Goal: Obtain resource: Download file/media

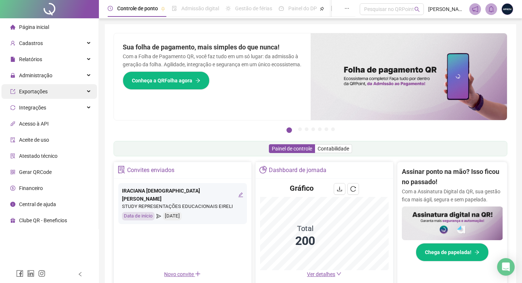
click at [41, 90] on span "Exportações" at bounding box center [33, 92] width 29 height 6
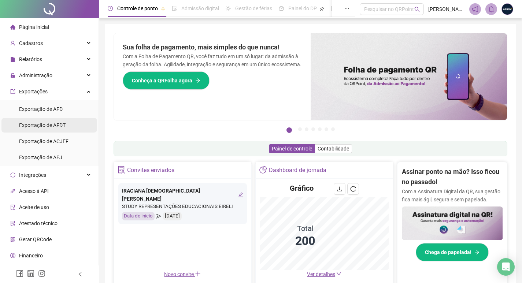
click at [48, 122] on span "Exportação de AFDT" at bounding box center [42, 125] width 46 height 6
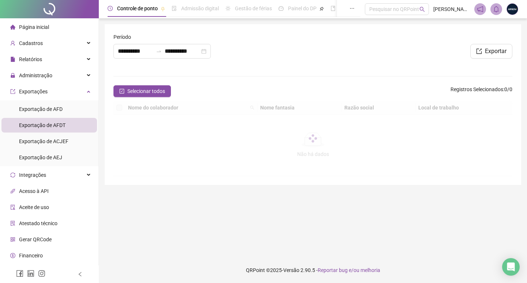
type input "**********"
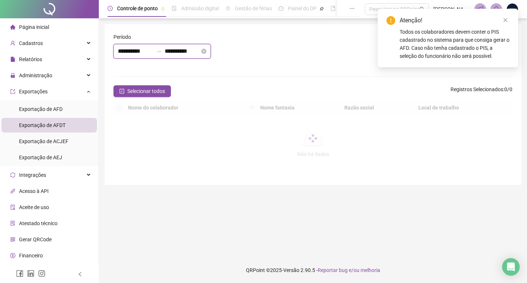
click at [143, 52] on input "**********" at bounding box center [135, 51] width 35 height 9
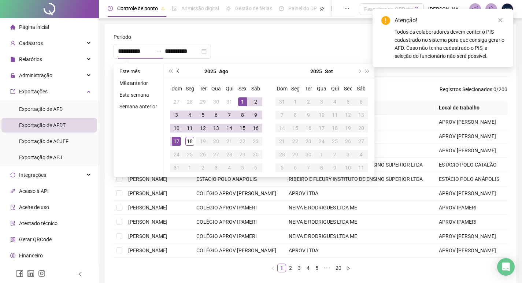
click at [175, 68] on button "prev-year" at bounding box center [178, 71] width 8 height 15
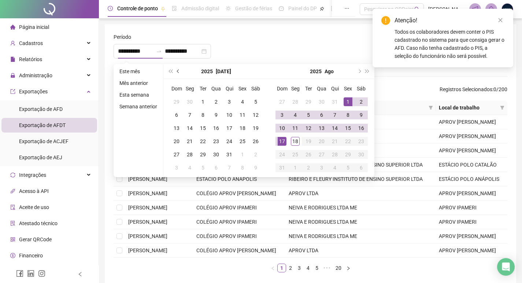
click at [175, 68] on button "prev-year" at bounding box center [178, 71] width 8 height 15
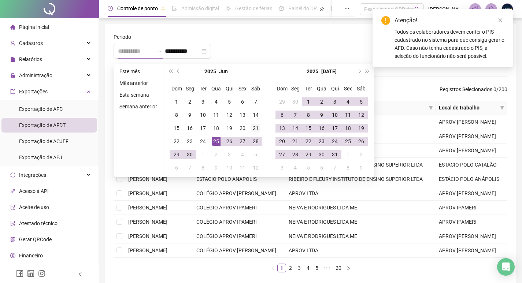
type input "**********"
click at [252, 129] on div "21" at bounding box center [255, 128] width 9 height 9
type input "**********"
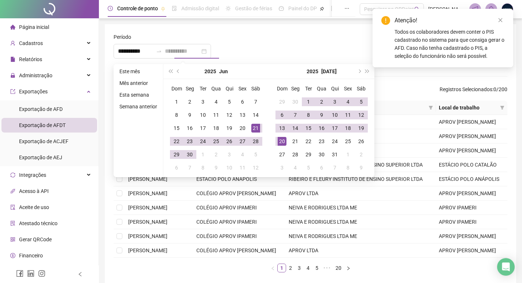
click at [282, 141] on div "20" at bounding box center [281, 141] width 9 height 9
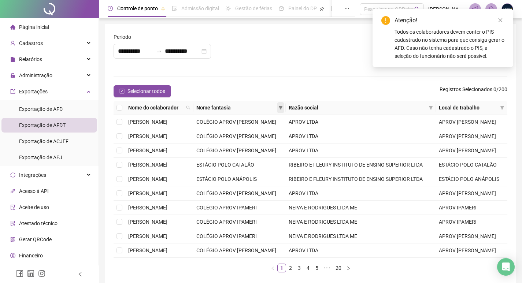
click at [284, 103] on span at bounding box center [280, 107] width 7 height 11
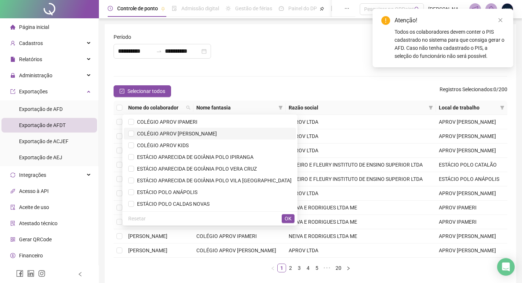
click at [217, 132] on span "COLÉGIO APROV [PERSON_NAME]" at bounding box center [175, 134] width 83 height 6
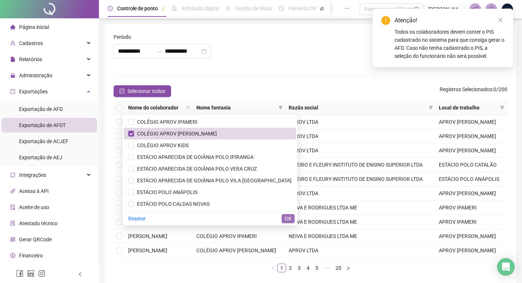
click at [284, 216] on button "OK" at bounding box center [287, 218] width 13 height 9
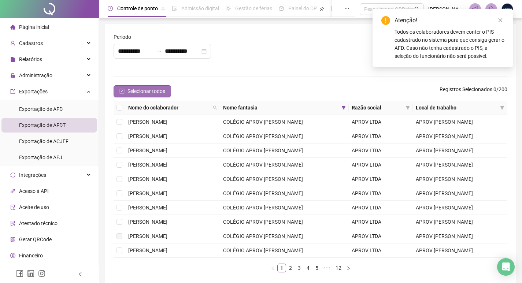
click at [159, 88] on span "Selecionar todos" at bounding box center [146, 91] width 38 height 8
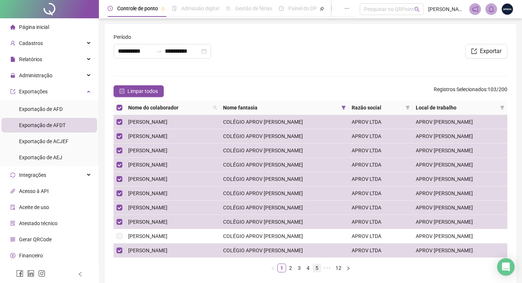
click at [313, 270] on link "5" at bounding box center [317, 268] width 8 height 8
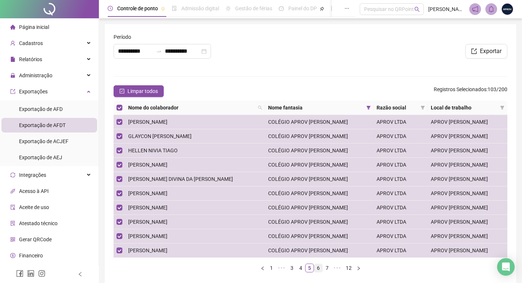
click at [318, 269] on link "6" at bounding box center [318, 268] width 8 height 8
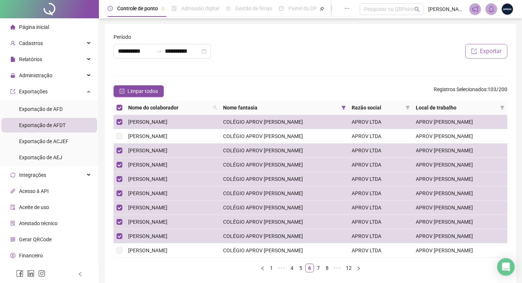
click at [487, 48] on span "Exportar" at bounding box center [490, 51] width 22 height 9
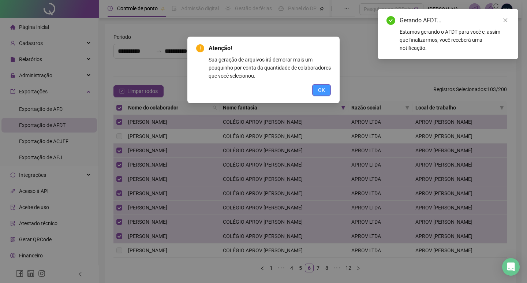
click at [322, 88] on span "OK" at bounding box center [321, 90] width 7 height 8
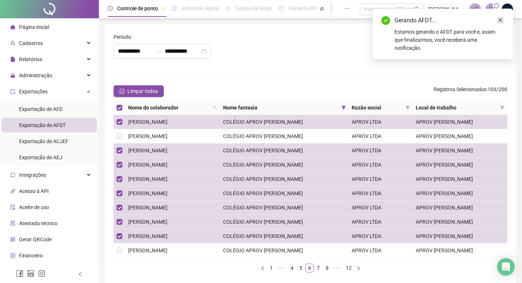
click at [500, 18] on icon "close" at bounding box center [499, 20] width 5 height 5
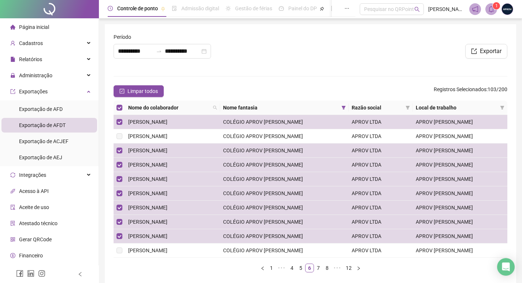
click at [495, 7] on span "1" at bounding box center [496, 5] width 3 height 5
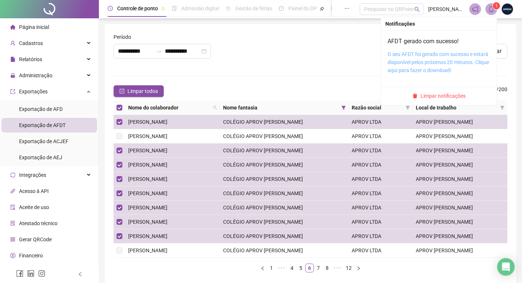
click at [441, 57] on link "O seu AFDT foi gerado com sucesso e estará disponível pelos próximos 20 minutos…" at bounding box center [437, 62] width 101 height 22
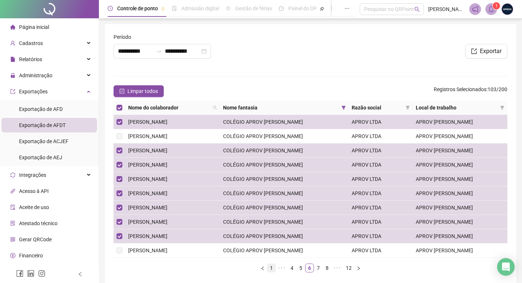
click at [268, 268] on link "1" at bounding box center [271, 268] width 8 height 8
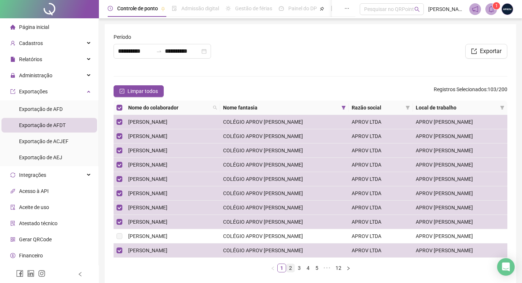
click at [288, 267] on link "2" at bounding box center [290, 268] width 8 height 8
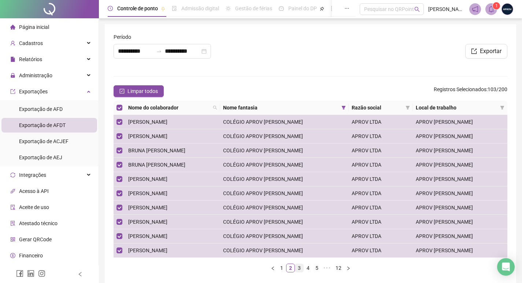
click at [296, 268] on link "3" at bounding box center [299, 268] width 8 height 8
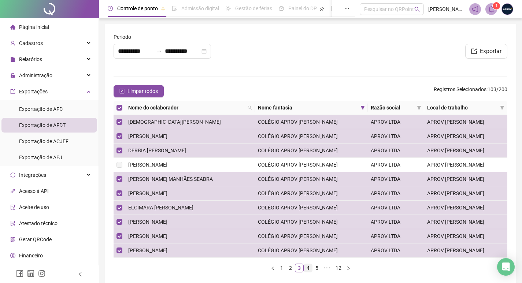
click at [308, 268] on link "4" at bounding box center [308, 268] width 8 height 8
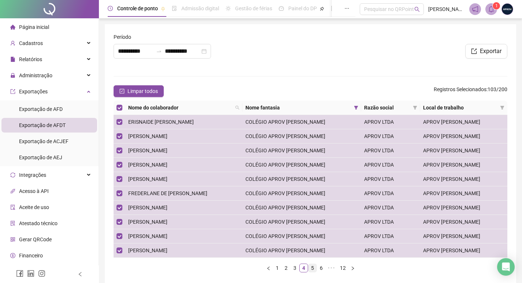
click at [312, 269] on link "5" at bounding box center [312, 268] width 8 height 8
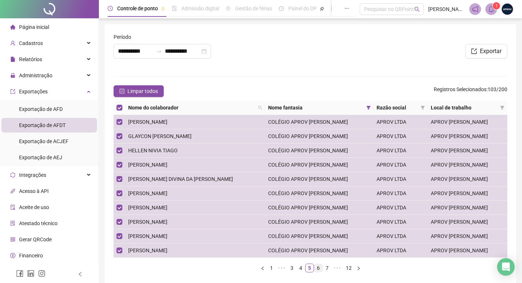
click at [318, 269] on link "6" at bounding box center [318, 268] width 8 height 8
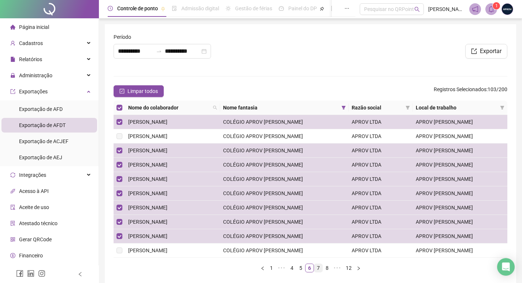
click at [317, 267] on link "7" at bounding box center [318, 268] width 8 height 8
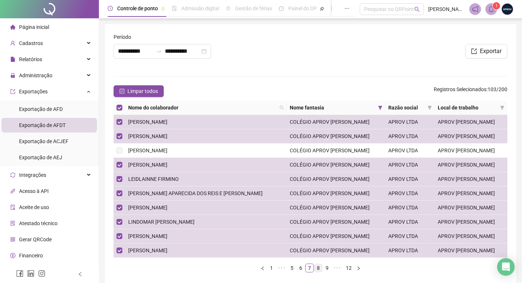
click at [318, 269] on link "8" at bounding box center [318, 268] width 8 height 8
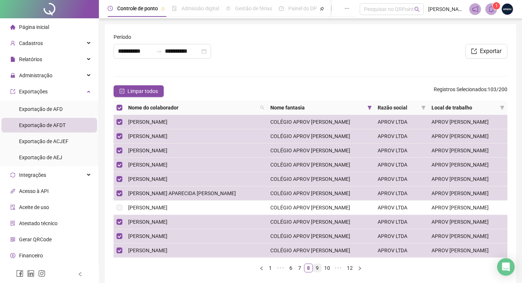
click at [318, 268] on link "9" at bounding box center [317, 268] width 8 height 8
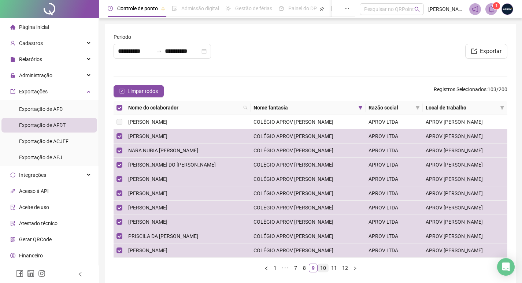
click at [323, 267] on link "10" at bounding box center [323, 268] width 10 height 8
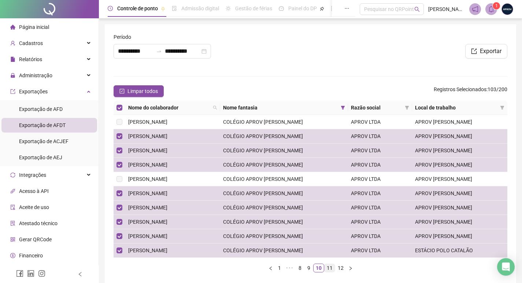
click at [331, 266] on link "11" at bounding box center [329, 268] width 10 height 8
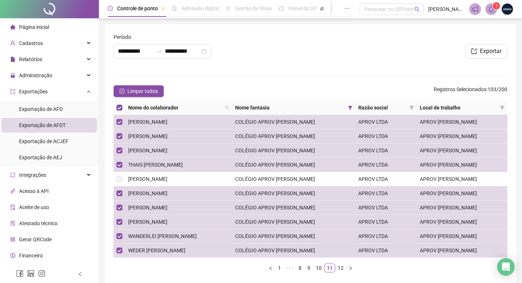
click at [342, 263] on div "Nome do colaborador Nome fantasia Razão social Local de trabalho TALYA [PERSON_…" at bounding box center [309, 187] width 393 height 172
click at [341, 265] on link "12" at bounding box center [340, 268] width 10 height 8
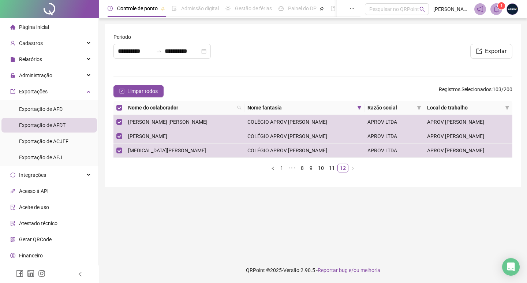
click at [495, 3] on header "Controle de ponto Admissão digital Gestão de férias Painel do DP Folha de pagam…" at bounding box center [313, 9] width 428 height 18
click at [493, 9] on span at bounding box center [496, 9] width 12 height 12
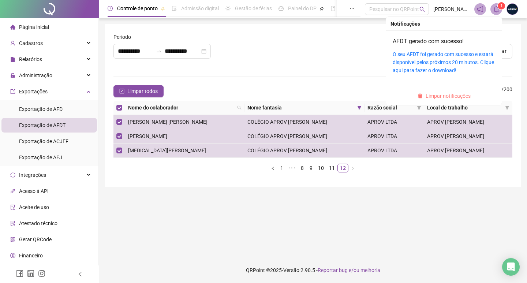
click at [452, 98] on span "Limpar notificações" at bounding box center [448, 96] width 45 height 8
click at [453, 93] on span "Limpar notificações" at bounding box center [448, 96] width 45 height 8
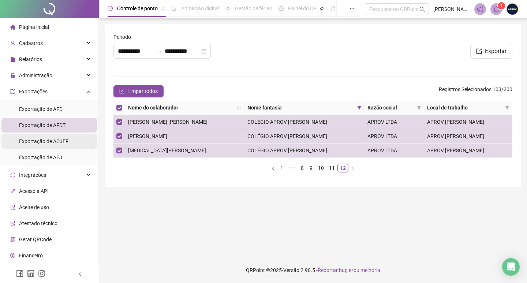
click at [51, 141] on span "Exportação de ACJEF" at bounding box center [43, 141] width 49 height 6
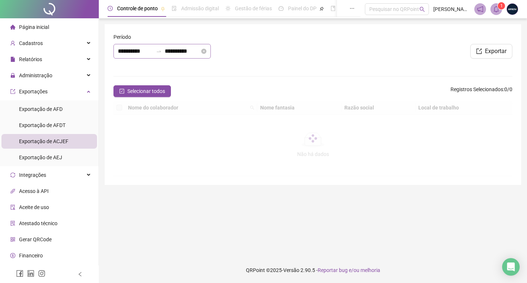
type input "**********"
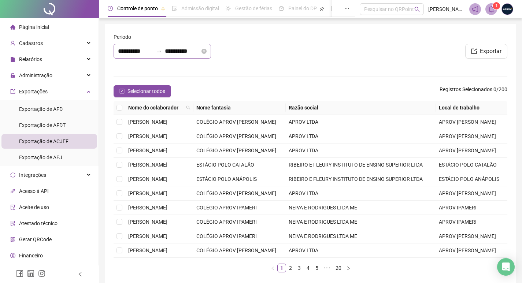
click at [130, 46] on div "**********" at bounding box center [161, 51] width 97 height 15
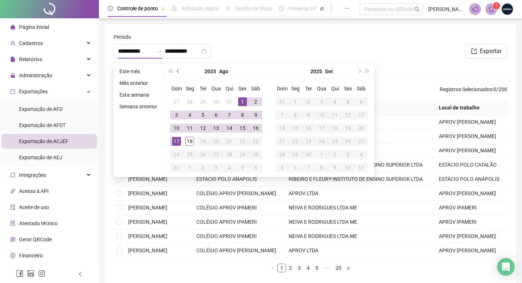
click at [180, 68] on button "prev-year" at bounding box center [178, 71] width 8 height 15
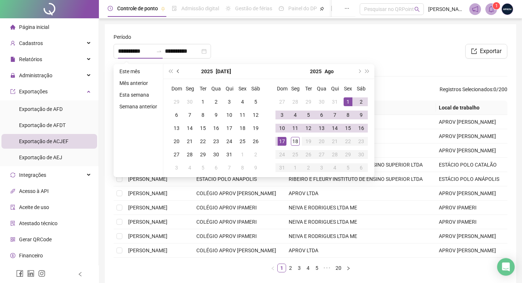
click at [180, 68] on button "prev-year" at bounding box center [178, 71] width 8 height 15
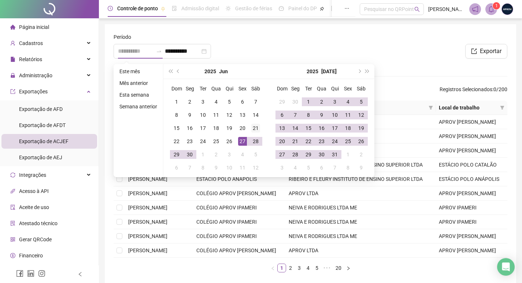
type input "**********"
click at [254, 128] on div "21" at bounding box center [255, 128] width 9 height 9
type input "**********"
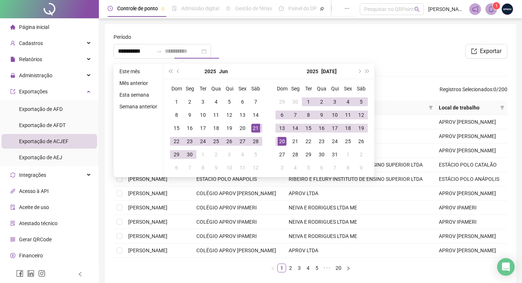
click at [281, 138] on div "20" at bounding box center [281, 141] width 9 height 9
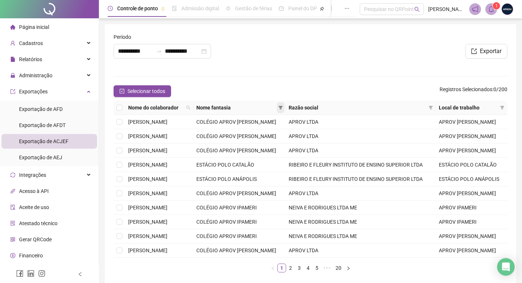
click at [284, 109] on span at bounding box center [280, 107] width 7 height 11
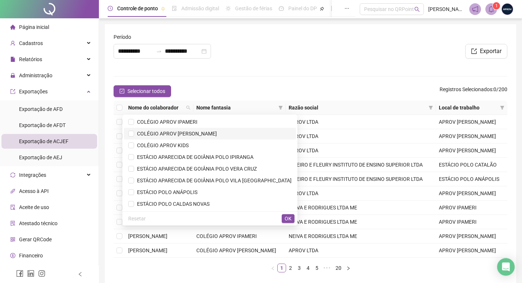
click at [232, 136] on span "COLÉGIO APROV [PERSON_NAME]" at bounding box center [209, 134] width 163 height 8
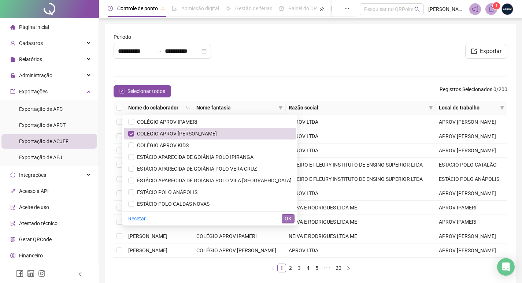
click at [286, 216] on span "OK" at bounding box center [287, 218] width 7 height 8
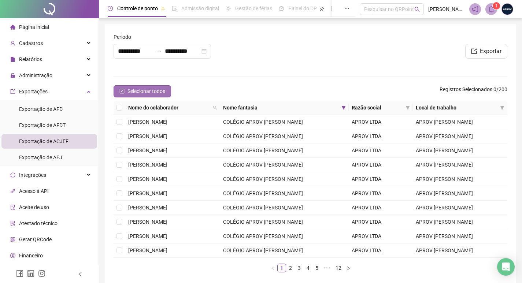
click at [146, 94] on span "Selecionar todos" at bounding box center [146, 91] width 38 height 8
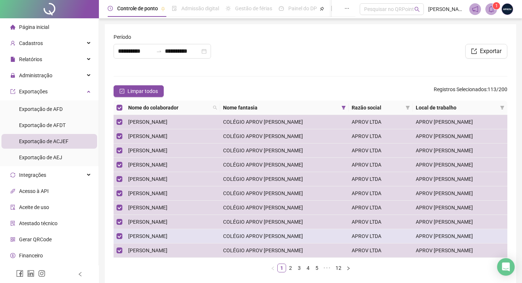
click at [157, 233] on span "[PERSON_NAME]" at bounding box center [147, 236] width 39 height 6
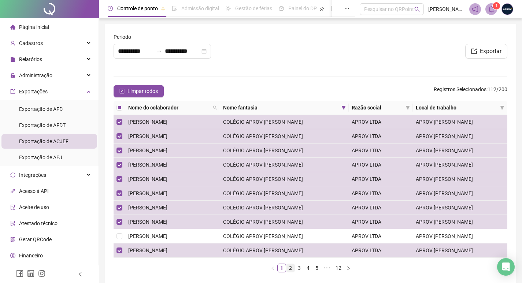
click at [290, 266] on link "2" at bounding box center [290, 268] width 8 height 8
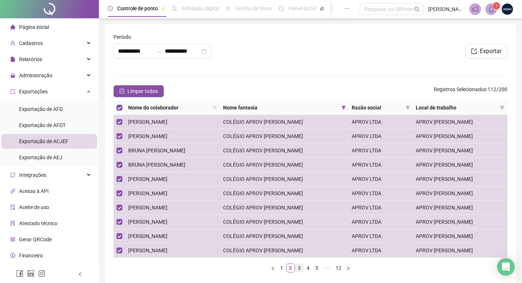
click at [298, 268] on link "3" at bounding box center [299, 268] width 8 height 8
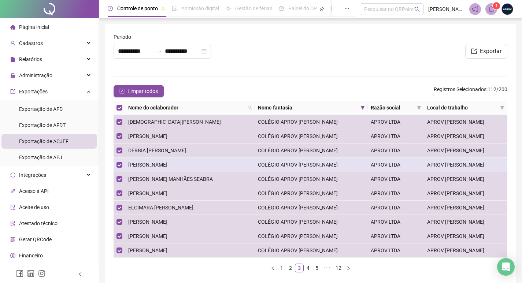
click at [164, 163] on span "[PERSON_NAME]" at bounding box center [147, 165] width 39 height 6
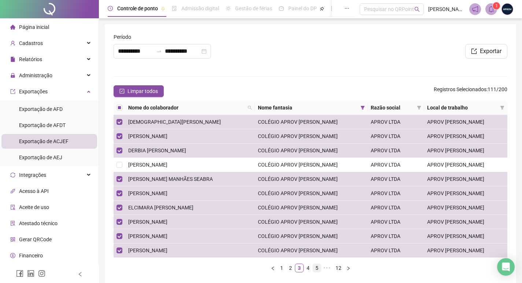
click at [315, 267] on link "5" at bounding box center [317, 268] width 8 height 8
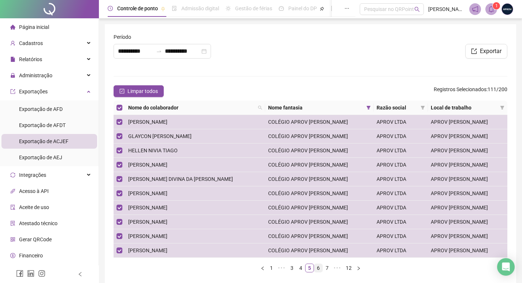
click at [317, 266] on link "6" at bounding box center [318, 268] width 8 height 8
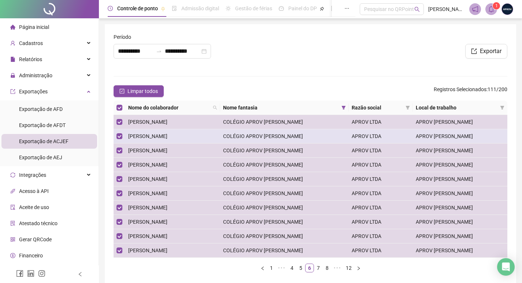
click at [167, 138] on span "[PERSON_NAME]" at bounding box center [147, 136] width 39 height 6
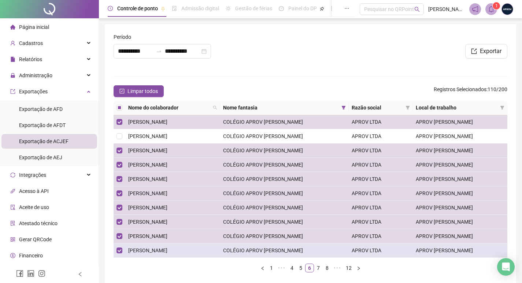
click at [167, 249] on span "[PERSON_NAME]" at bounding box center [147, 250] width 39 height 6
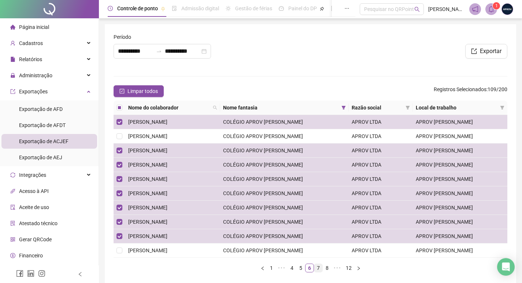
click at [318, 266] on link "7" at bounding box center [318, 268] width 8 height 8
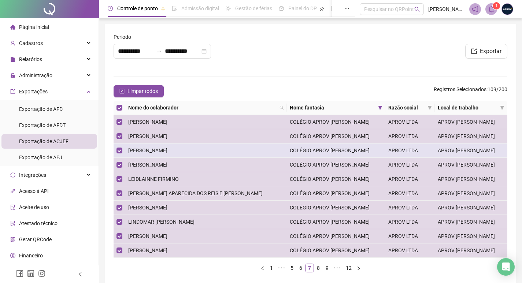
click at [168, 146] on td "[PERSON_NAME]" at bounding box center [205, 150] width 161 height 14
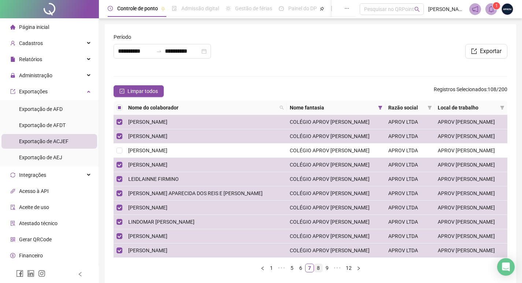
click at [318, 267] on link "8" at bounding box center [318, 268] width 8 height 8
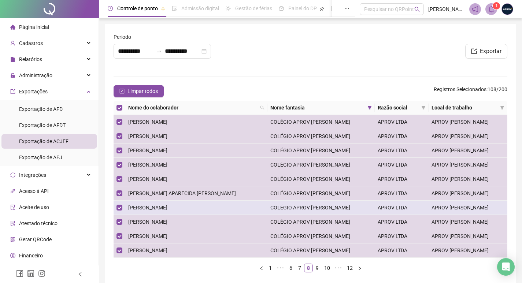
click at [161, 206] on span "[PERSON_NAME]" at bounding box center [147, 208] width 39 height 6
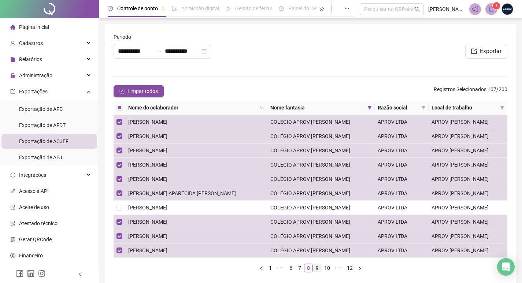
click at [317, 267] on link "9" at bounding box center [317, 268] width 8 height 8
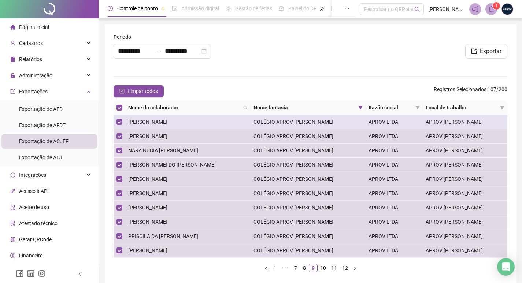
click at [167, 124] on span "[PERSON_NAME]" at bounding box center [147, 122] width 39 height 6
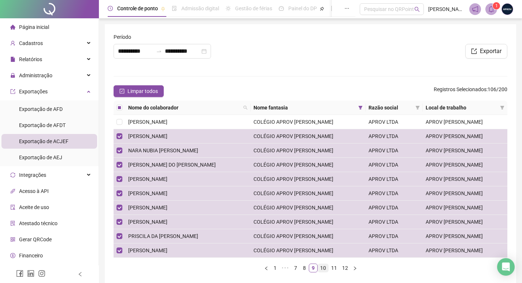
click at [324, 266] on link "10" at bounding box center [323, 268] width 10 height 8
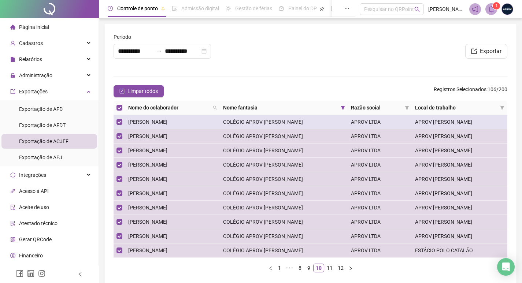
click at [125, 121] on td "[PERSON_NAME]" at bounding box center [172, 122] width 95 height 14
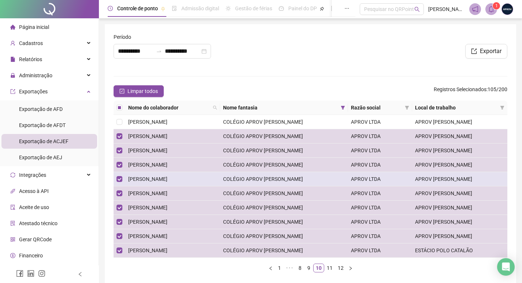
click at [149, 180] on span "[PERSON_NAME]" at bounding box center [147, 179] width 39 height 6
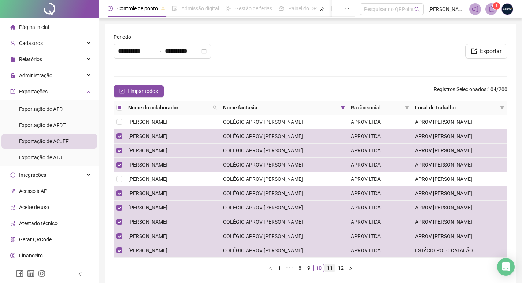
click at [325, 266] on link "11" at bounding box center [329, 268] width 10 height 8
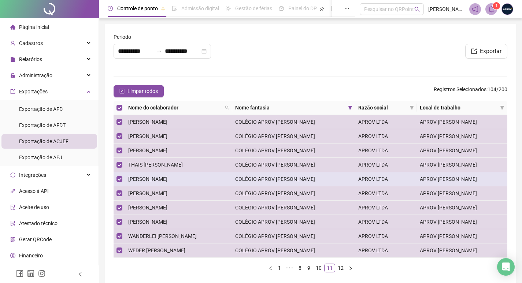
click at [167, 177] on span "[PERSON_NAME]" at bounding box center [147, 179] width 39 height 6
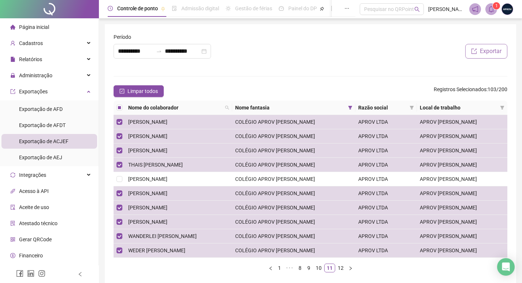
click at [494, 51] on span "Exportar" at bounding box center [490, 51] width 22 height 9
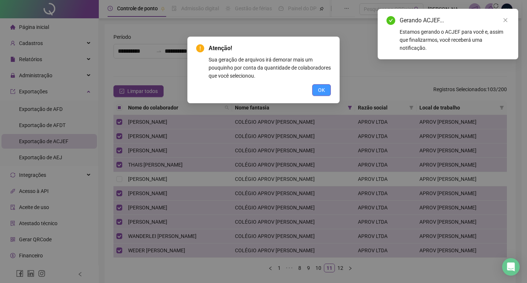
click at [321, 89] on span "OK" at bounding box center [321, 90] width 7 height 8
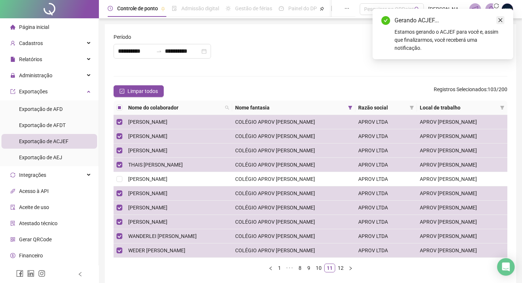
click at [500, 19] on icon "close" at bounding box center [499, 20] width 5 height 5
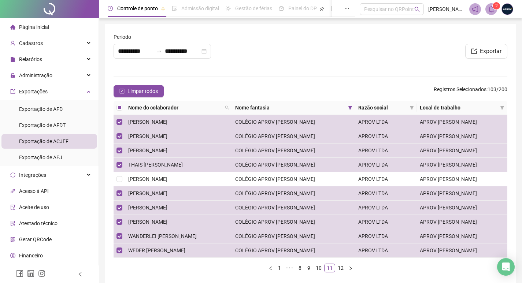
click at [493, 6] on sup "2" at bounding box center [495, 5] width 7 height 7
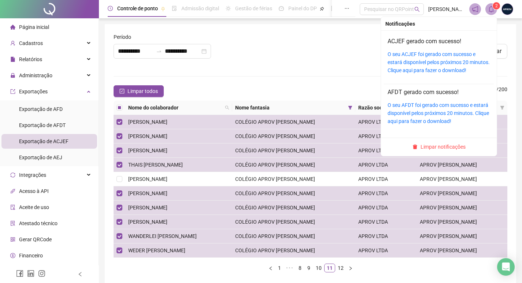
click at [447, 58] on div "O seu ACJEF foi gerado com sucesso e estará disponível pelos próximos 20 minuto…" at bounding box center [438, 62] width 102 height 24
click at [455, 62] on link "O seu ACJEF foi gerado com sucesso e estará disponível pelos próximos 20 minuto…" at bounding box center [438, 62] width 102 height 22
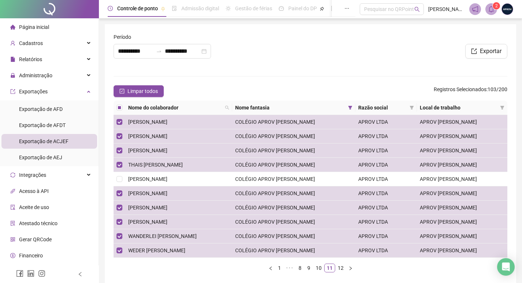
click at [490, 7] on icon "bell" at bounding box center [490, 9] width 5 height 7
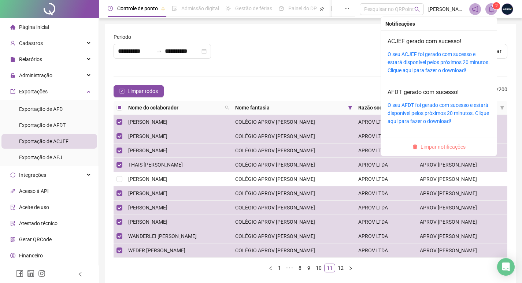
click at [440, 148] on span "Limpar notificações" at bounding box center [442, 147] width 45 height 8
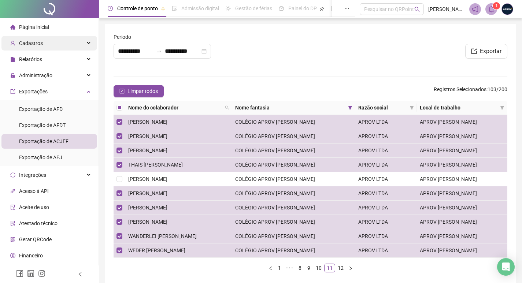
drag, startPoint x: 36, startPoint y: 89, endPoint x: 33, endPoint y: 49, distance: 40.0
click at [36, 89] on span "Exportações" at bounding box center [33, 92] width 29 height 6
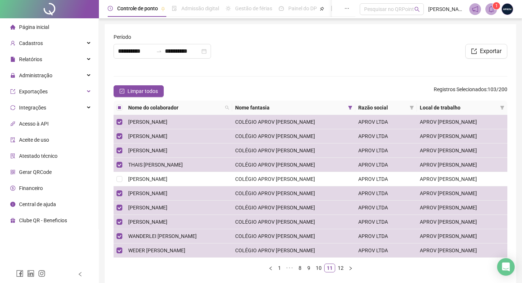
click at [33, 29] on span "Página inicial" at bounding box center [34, 27] width 30 height 6
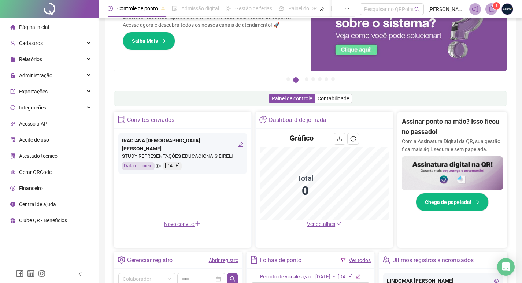
scroll to position [110, 0]
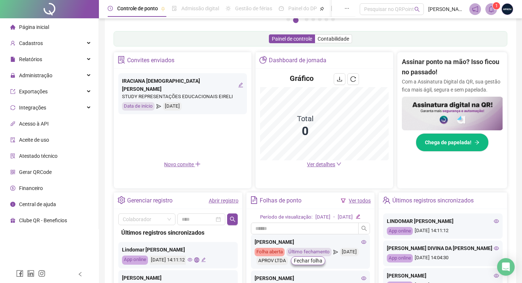
click at [358, 201] on link "Ver todos" at bounding box center [359, 201] width 22 height 6
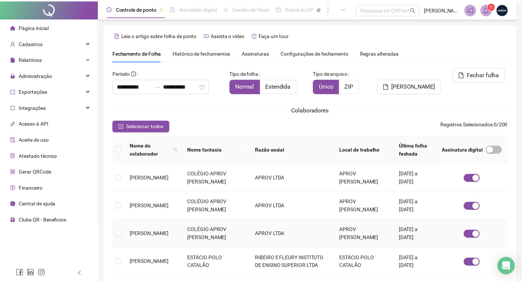
scroll to position [8, 0]
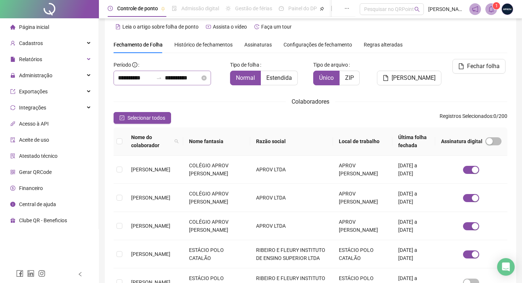
click at [138, 72] on div "**********" at bounding box center [161, 78] width 97 height 15
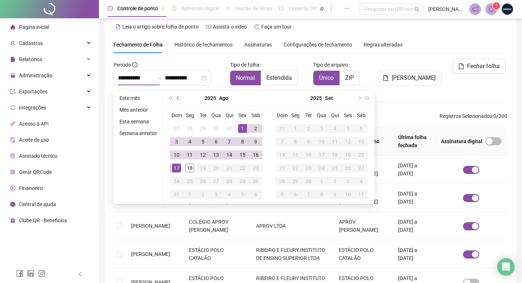
click at [176, 94] on button "prev-year" at bounding box center [178, 98] width 8 height 15
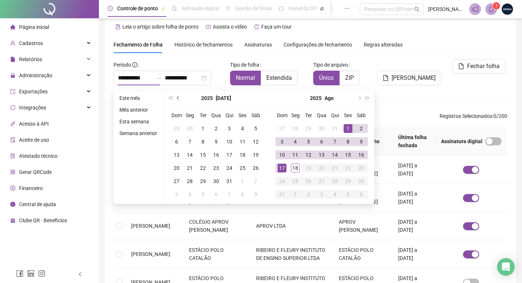
click at [176, 94] on button "prev-year" at bounding box center [178, 98] width 8 height 15
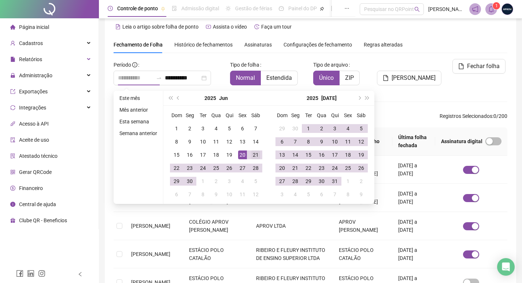
type input "**********"
click at [259, 155] on div "21" at bounding box center [255, 154] width 9 height 9
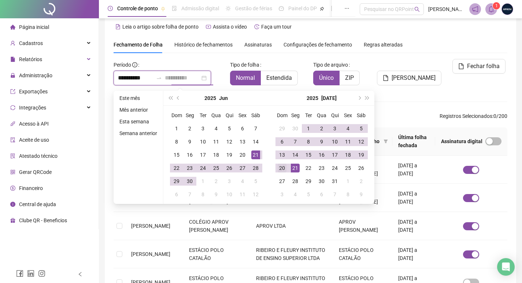
type input "**********"
click at [283, 167] on div "20" at bounding box center [281, 168] width 9 height 9
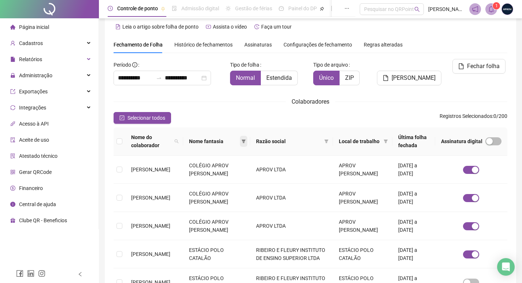
click at [240, 138] on span at bounding box center [243, 141] width 7 height 11
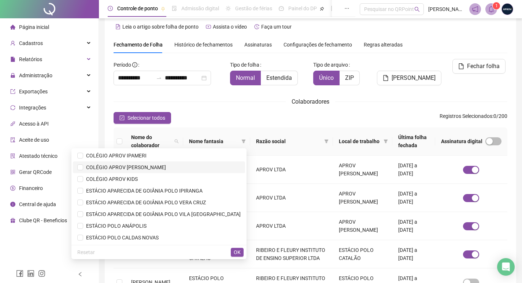
click at [161, 163] on li "COLÉGIO APROV [PERSON_NAME]" at bounding box center [159, 167] width 172 height 12
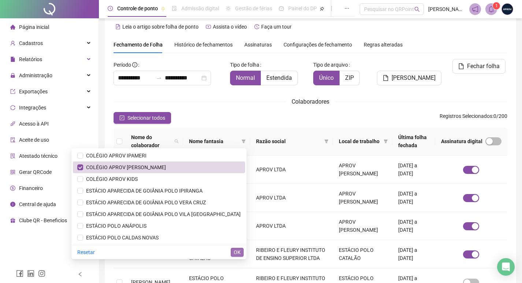
click at [233, 249] on button "OK" at bounding box center [237, 252] width 13 height 9
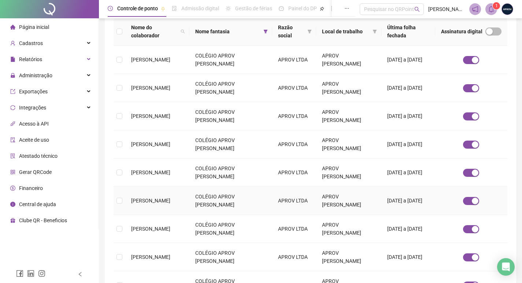
scroll to position [0, 0]
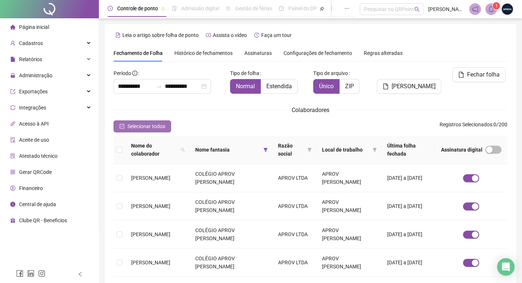
click at [129, 132] on button "Selecionar todos" at bounding box center [141, 126] width 57 height 12
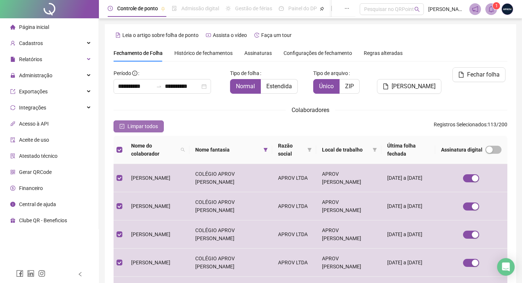
scroll to position [8, 0]
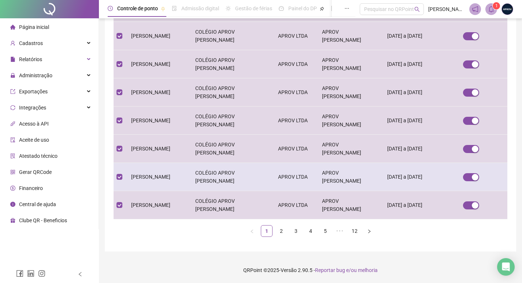
click at [170, 175] on span "[PERSON_NAME]" at bounding box center [150, 177] width 39 height 6
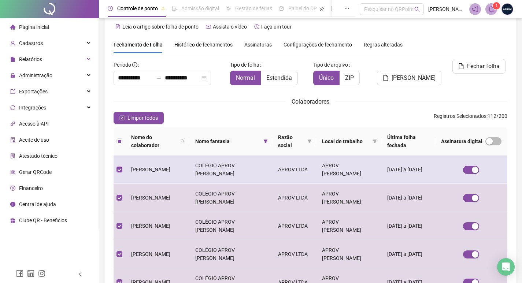
scroll to position [227, 0]
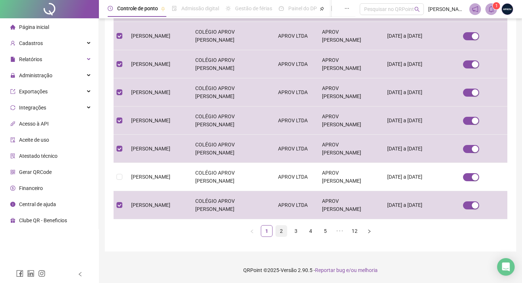
click at [281, 232] on link "2" at bounding box center [281, 230] width 11 height 11
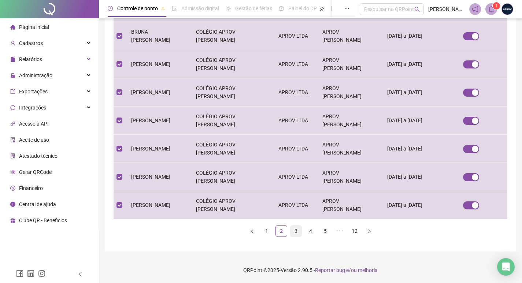
click at [295, 229] on link "3" at bounding box center [295, 230] width 11 height 11
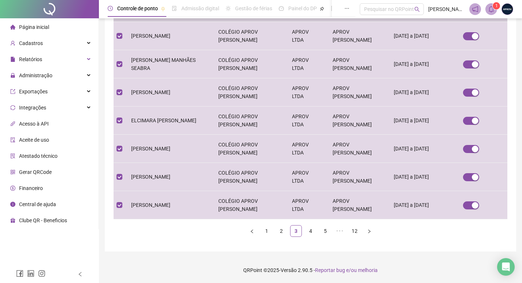
scroll to position [8, 0]
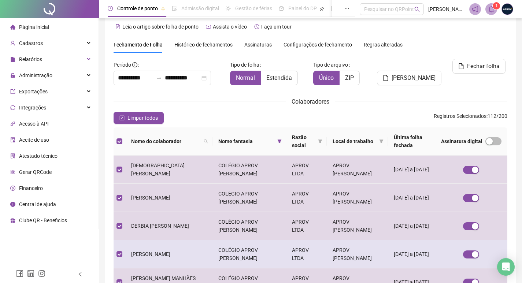
click at [170, 251] on span "[PERSON_NAME]" at bounding box center [150, 254] width 39 height 6
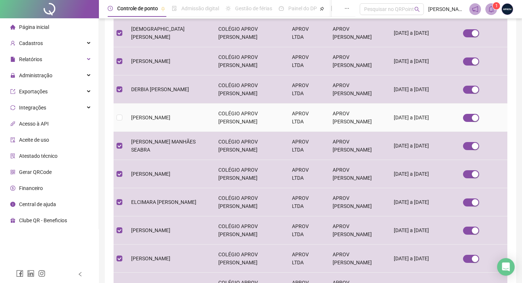
scroll to position [227, 0]
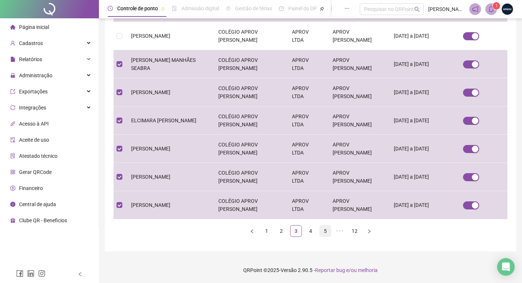
click at [323, 231] on link "5" at bounding box center [325, 230] width 11 height 11
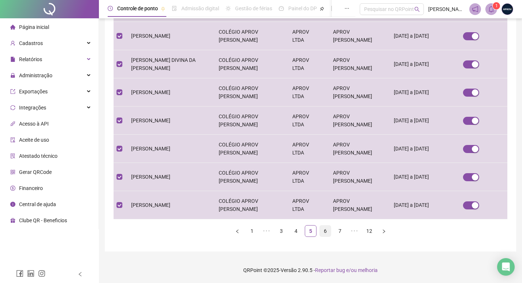
click at [323, 231] on link "6" at bounding box center [325, 230] width 11 height 11
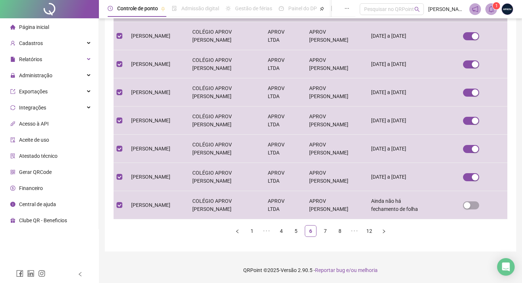
scroll to position [8, 0]
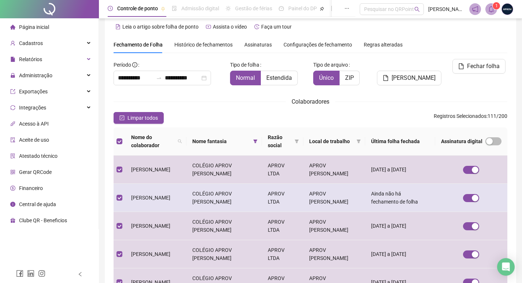
drag, startPoint x: 160, startPoint y: 201, endPoint x: 223, endPoint y: 203, distance: 63.0
click at [161, 201] on span "[PERSON_NAME]" at bounding box center [150, 198] width 39 height 6
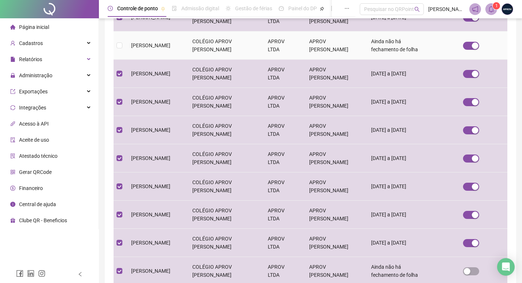
scroll to position [227, 0]
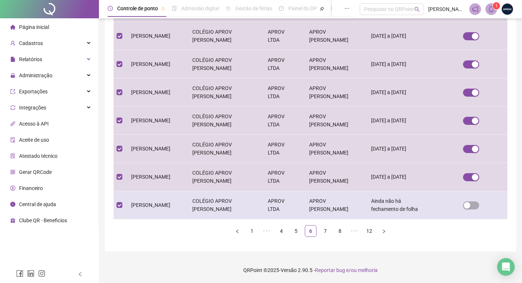
click at [186, 203] on td "[PERSON_NAME]" at bounding box center [155, 205] width 61 height 28
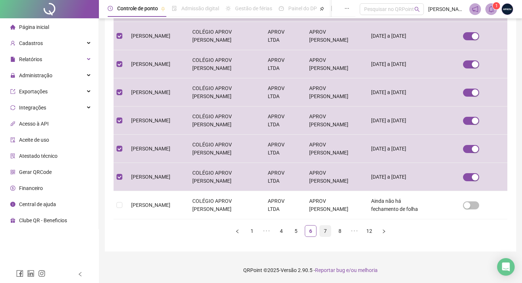
click at [323, 228] on link "7" at bounding box center [325, 230] width 11 height 11
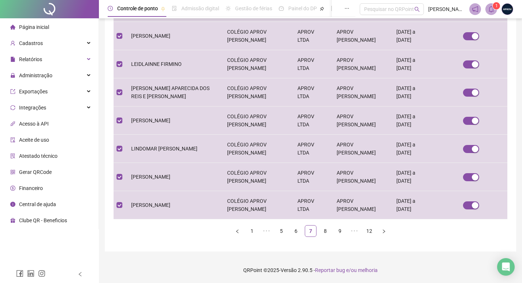
scroll to position [153, 0]
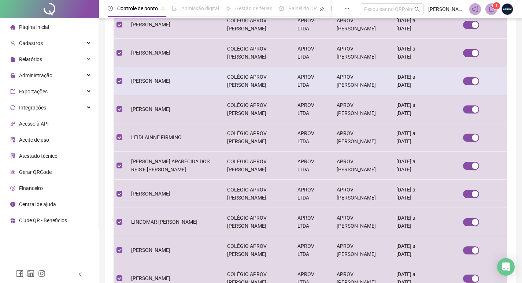
click at [199, 82] on td "[PERSON_NAME]" at bounding box center [173, 81] width 96 height 28
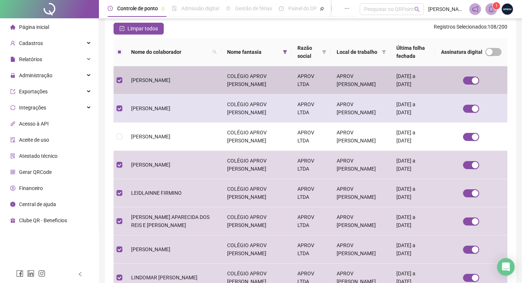
scroll to position [227, 0]
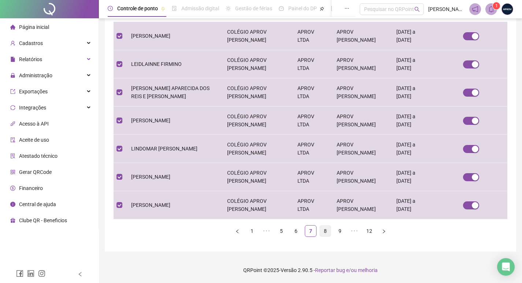
click at [325, 233] on link "8" at bounding box center [325, 230] width 11 height 11
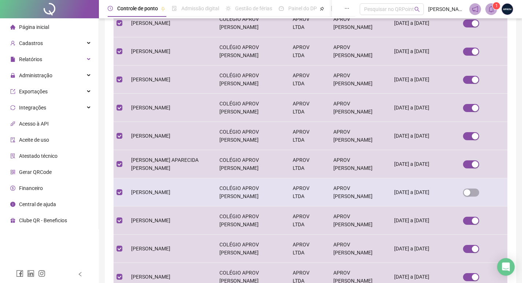
click at [198, 199] on td "[PERSON_NAME]" at bounding box center [169, 192] width 88 height 28
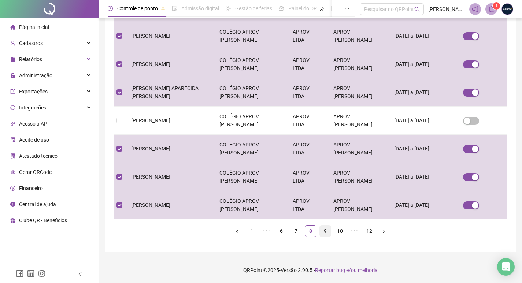
click at [328, 232] on link "9" at bounding box center [325, 230] width 11 height 11
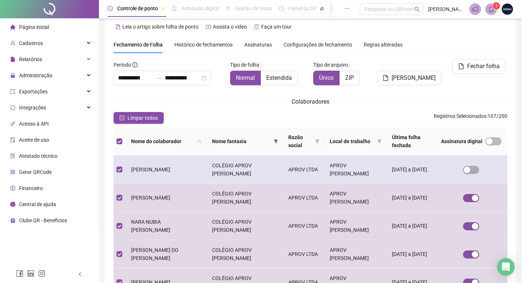
click at [187, 178] on td "[PERSON_NAME]" at bounding box center [165, 170] width 81 height 28
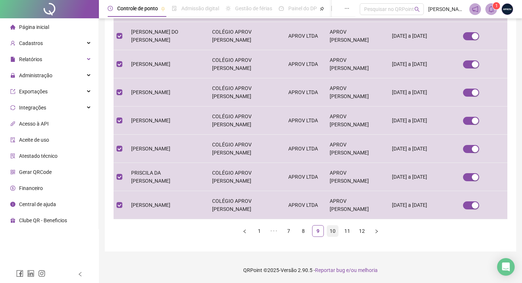
click at [332, 230] on link "10" at bounding box center [332, 230] width 11 height 11
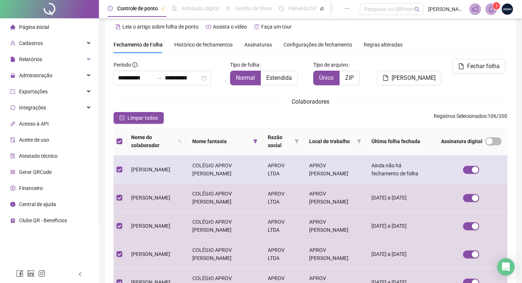
click at [155, 161] on td "[PERSON_NAME]" at bounding box center [155, 170] width 61 height 28
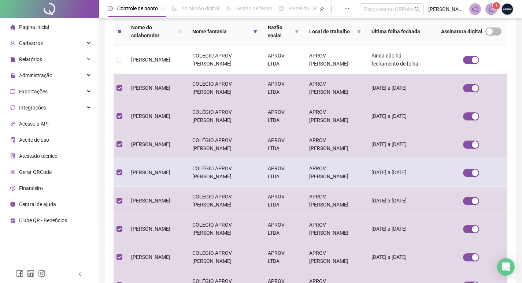
click at [186, 172] on td "[PERSON_NAME]" at bounding box center [155, 172] width 61 height 28
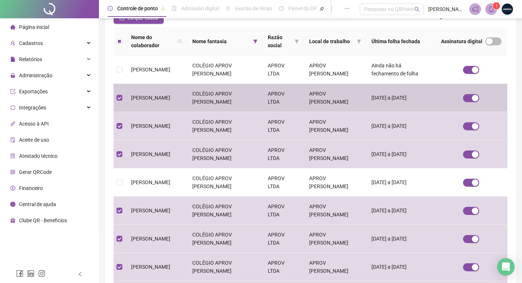
scroll to position [191, 0]
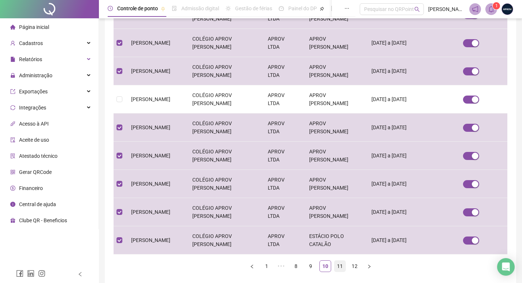
click at [336, 265] on link "11" at bounding box center [339, 266] width 11 height 11
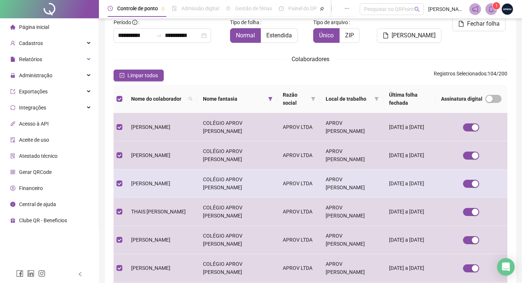
scroll to position [118, 0]
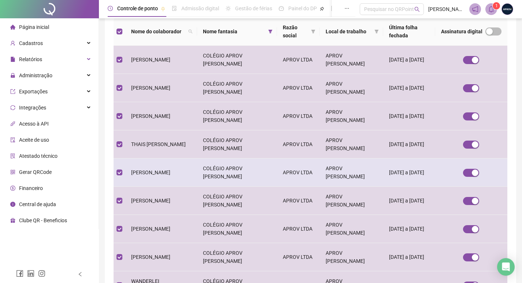
click at [158, 171] on span "[PERSON_NAME]" at bounding box center [150, 172] width 39 height 6
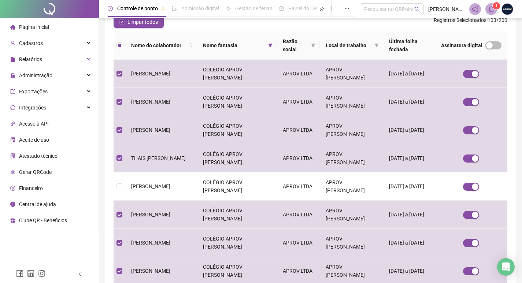
scroll to position [0, 0]
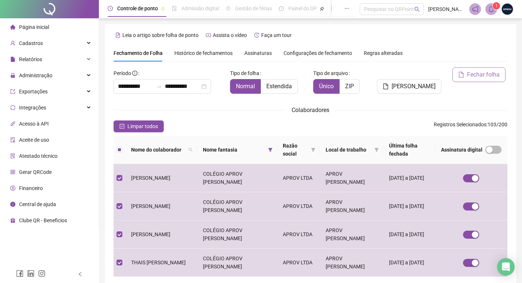
click at [480, 72] on span "Fechar folha" at bounding box center [483, 74] width 33 height 9
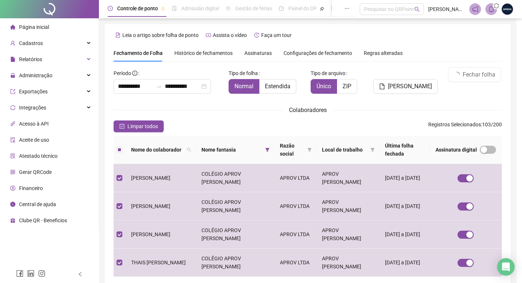
scroll to position [8, 0]
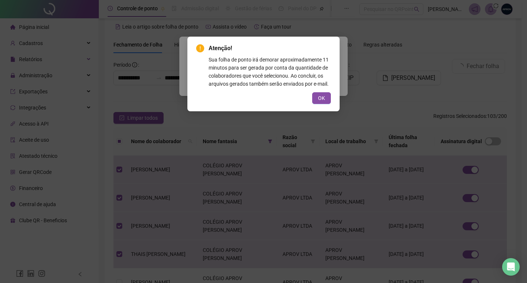
drag, startPoint x: 325, startPoint y: 99, endPoint x: 332, endPoint y: 81, distance: 19.4
click at [326, 99] on button "OK" at bounding box center [321, 98] width 19 height 12
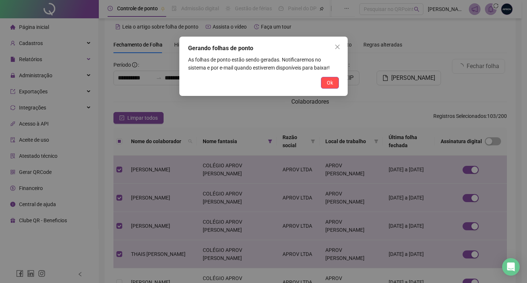
click at [332, 80] on span "Ok" at bounding box center [330, 83] width 6 height 8
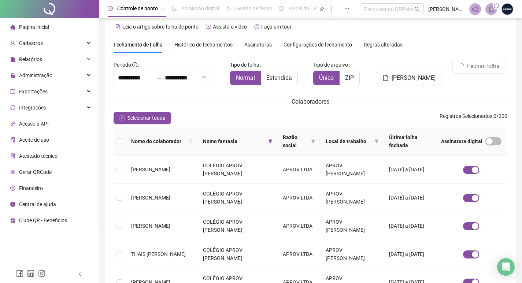
click at [353, 29] on div "Leia o artigo sobre folha de ponto Assista o vídeo Faça um tour" at bounding box center [309, 27] width 393 height 12
click at [491, 8] on icon "bell" at bounding box center [490, 9] width 7 height 7
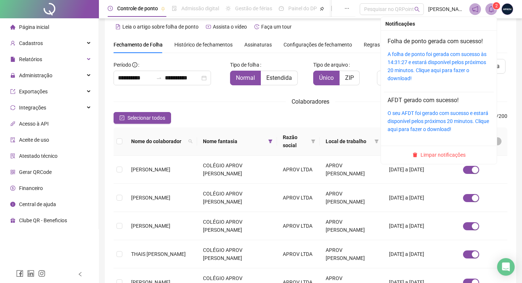
click at [441, 57] on div "A folha de ponto foi gerada com sucesso às 14:31:27 e estará disponível pelos p…" at bounding box center [438, 66] width 102 height 32
click at [441, 64] on link "A folha de ponto foi gerada com sucesso às 14:31:27 e estará disponível pelos p…" at bounding box center [436, 66] width 99 height 30
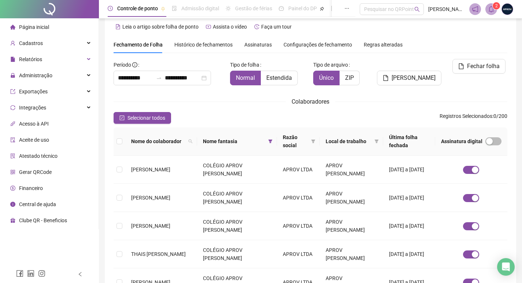
click at [494, 5] on sup "2" at bounding box center [495, 5] width 7 height 7
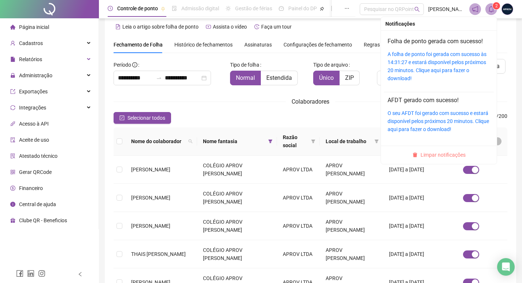
click at [446, 152] on span "Limpar notificações" at bounding box center [442, 155] width 45 height 8
